Goal: Task Accomplishment & Management: Use online tool/utility

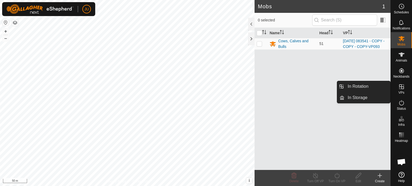
drag, startPoint x: 405, startPoint y: 88, endPoint x: 406, endPoint y: 80, distance: 8.4
click at [406, 82] on div "VPs" at bounding box center [401, 88] width 21 height 16
click at [365, 87] on link "In Rotation" at bounding box center [367, 86] width 46 height 11
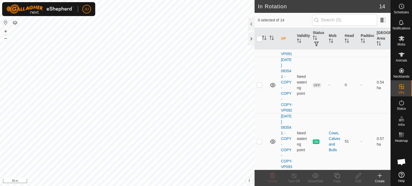
scroll to position [839, 0]
click at [260, 139] on p-checkbox at bounding box center [259, 141] width 5 height 4
checkbox input "true"
click at [336, 175] on icon at bounding box center [336, 175] width 5 height 5
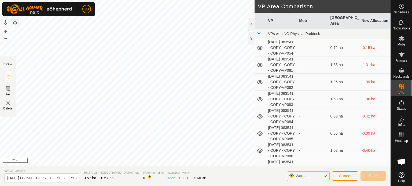
click at [151, 167] on div "Privacy Policy Contact Us + – ⇧ i This application includes HERE Maps. © 2024 H…" at bounding box center [195, 93] width 391 height 186
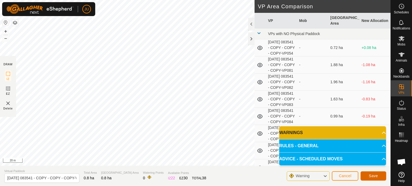
click at [375, 175] on span "Save" at bounding box center [373, 176] width 9 height 4
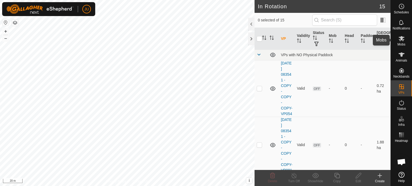
click at [400, 42] on es-mob-svg-icon at bounding box center [402, 38] width 10 height 9
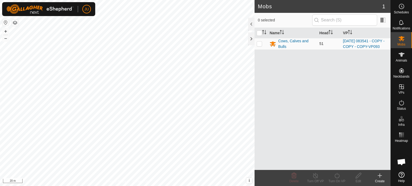
click at [261, 46] on p-checkbox at bounding box center [259, 44] width 5 height 4
checkbox input "true"
click at [335, 176] on icon at bounding box center [337, 176] width 7 height 6
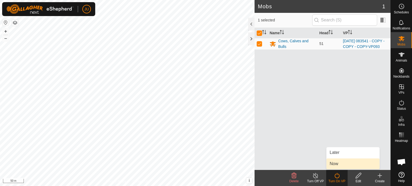
click at [343, 162] on link "Now" at bounding box center [352, 164] width 53 height 11
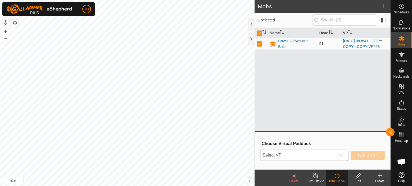
click at [340, 156] on icon "dropdown trigger" at bounding box center [341, 156] width 4 height 2
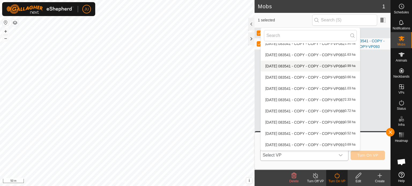
scroll to position [74, 0]
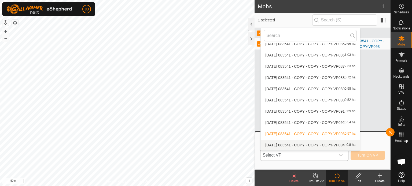
click at [319, 144] on li "[DATE] 083541 - COPY - COPY - COPY-VP094 0.8 ha" at bounding box center [310, 145] width 99 height 11
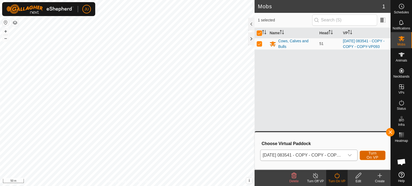
click at [370, 154] on span "Turn On VP" at bounding box center [372, 155] width 12 height 9
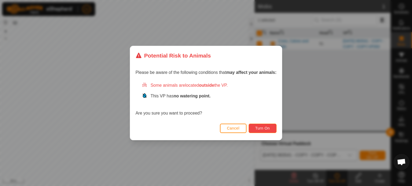
click at [264, 130] on span "Turn On" at bounding box center [262, 128] width 14 height 4
